Goal: Transaction & Acquisition: Purchase product/service

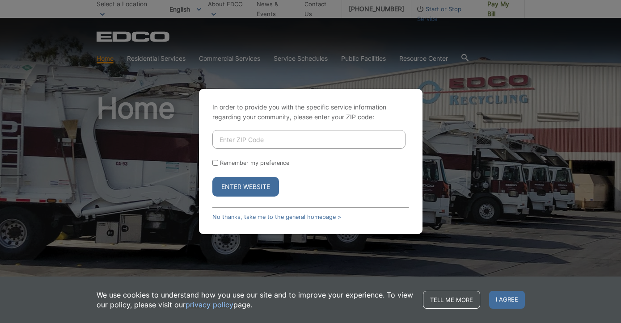
click at [248, 140] on input "Enter ZIP Code" at bounding box center [308, 139] width 193 height 19
type input "90"
click at [258, 214] on link "No thanks, take me to the general homepage >" at bounding box center [276, 217] width 129 height 7
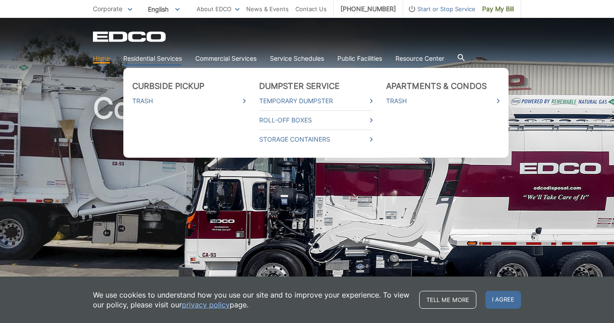
click at [147, 59] on link "Residential Services" at bounding box center [152, 59] width 59 height 10
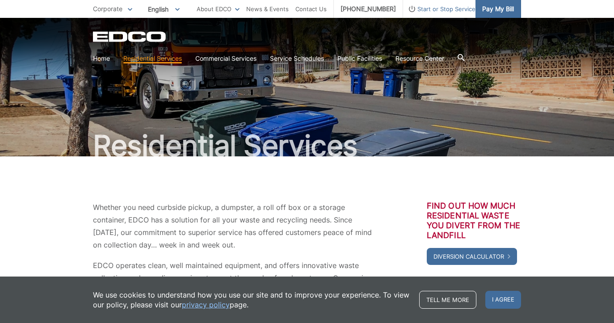
click at [504, 8] on span "Pay My Bill" at bounding box center [498, 9] width 32 height 10
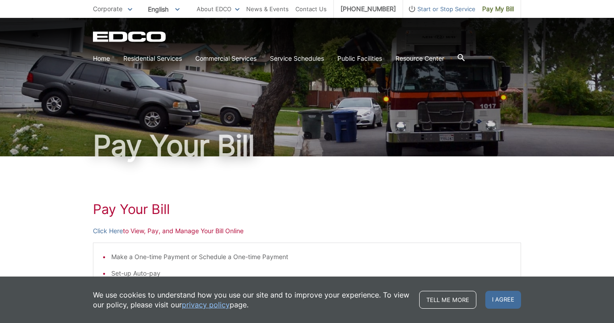
click at [213, 235] on p "Click Here to View, Pay, and Manage Your Bill Online" at bounding box center [307, 231] width 428 height 10
click at [115, 233] on link "Click Here" at bounding box center [108, 231] width 30 height 10
